Goal: Task Accomplishment & Management: Manage account settings

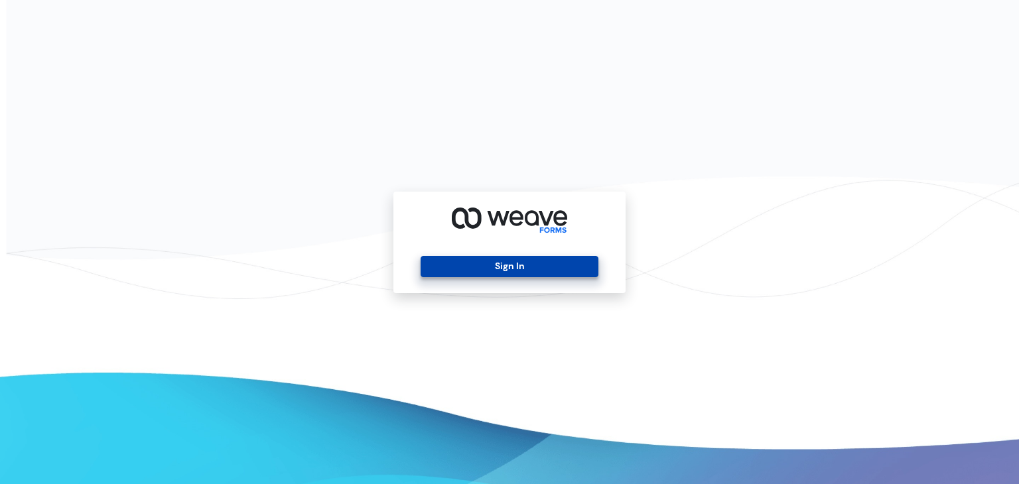
click at [437, 263] on button "Sign In" at bounding box center [509, 266] width 177 height 21
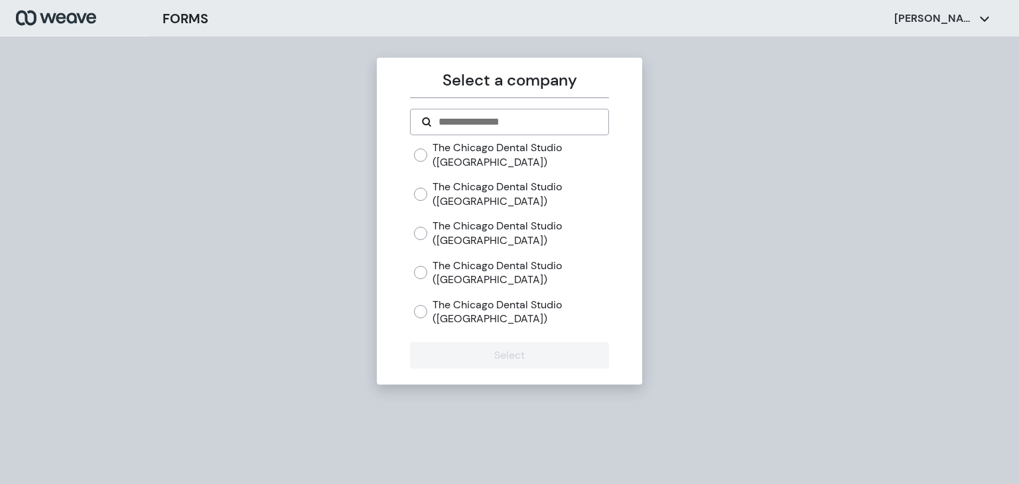
click at [48, 46] on div "Select a company The Chicago Dental Studio (River North) The Chicago Dental Stu…" at bounding box center [509, 278] width 1019 height 484
click at [458, 281] on label "The Chicago Dental Studio ([GEOGRAPHIC_DATA])" at bounding box center [521, 273] width 176 height 29
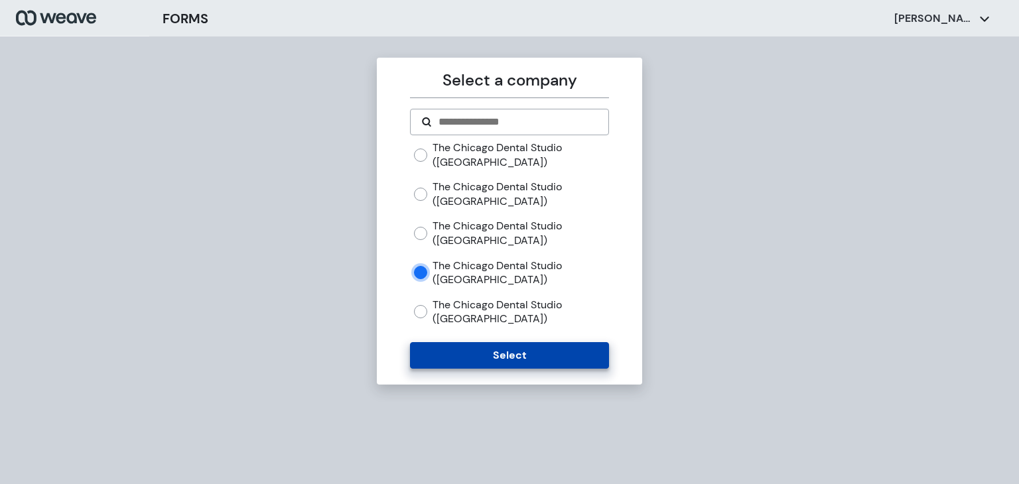
click at [443, 354] on button "Select" at bounding box center [509, 355] width 198 height 27
